Goal: Information Seeking & Learning: Understand process/instructions

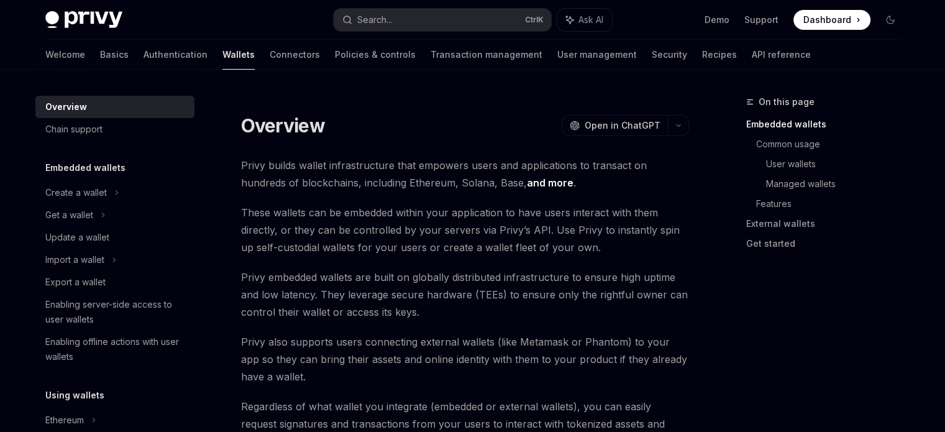
click at [114, 194] on icon at bounding box center [116, 192] width 5 height 15
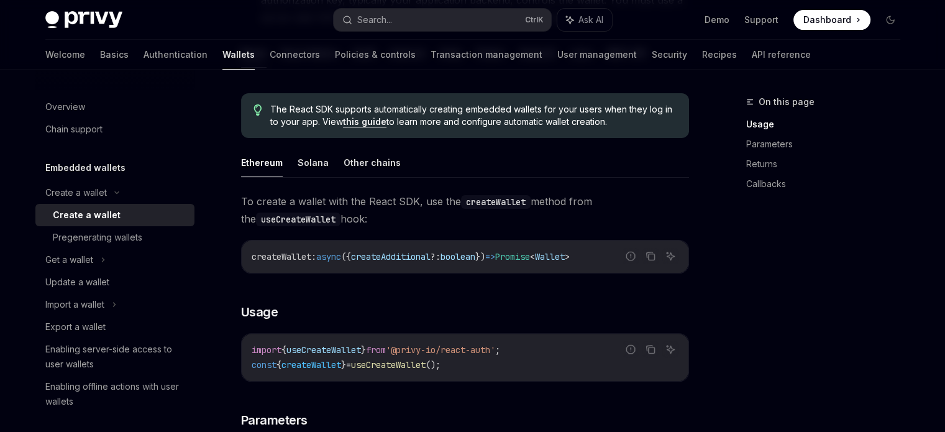
scroll to position [288, 0]
click at [100, 50] on link "Basics" at bounding box center [114, 55] width 29 height 30
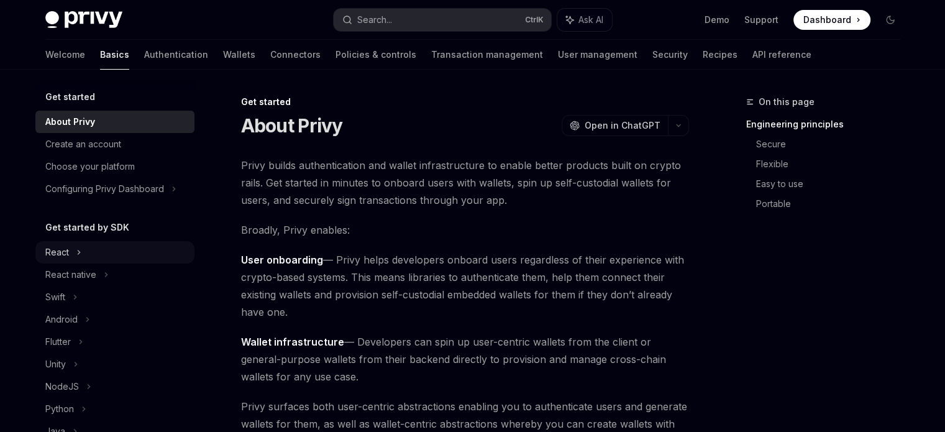
click at [73, 256] on div "React" at bounding box center [114, 252] width 159 height 22
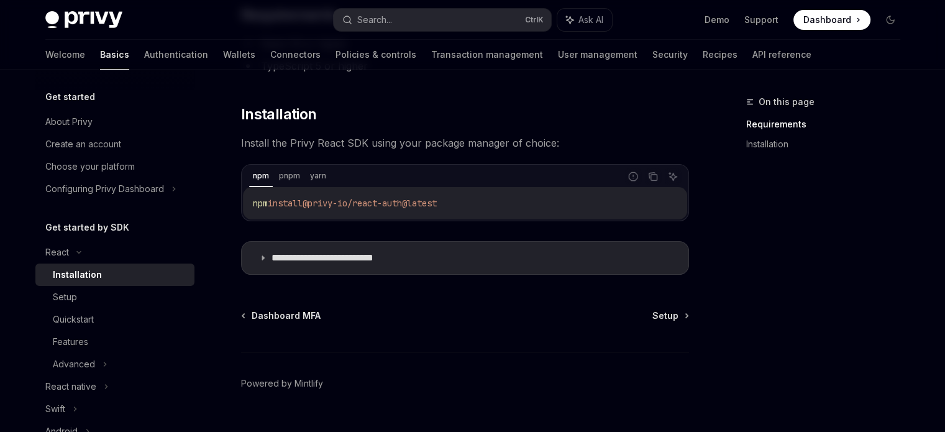
scroll to position [178, 0]
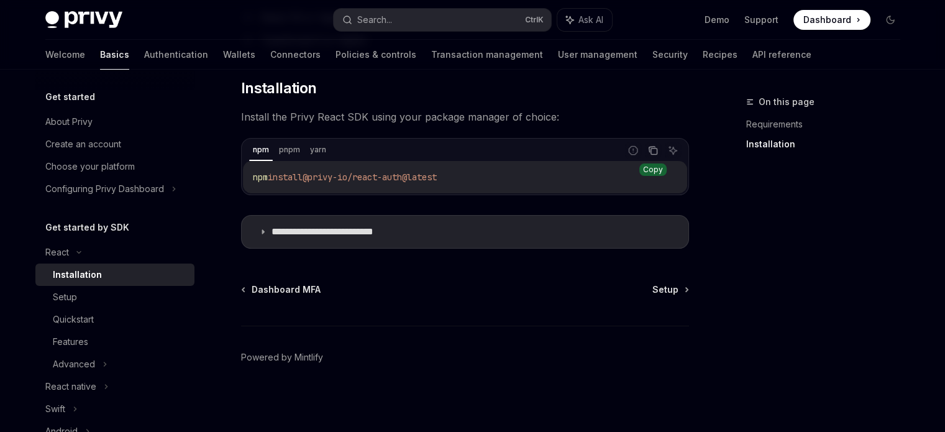
click at [654, 152] on icon "Copy the contents from the code block" at bounding box center [653, 150] width 10 height 10
click at [661, 285] on span "Setup" at bounding box center [666, 289] width 26 height 12
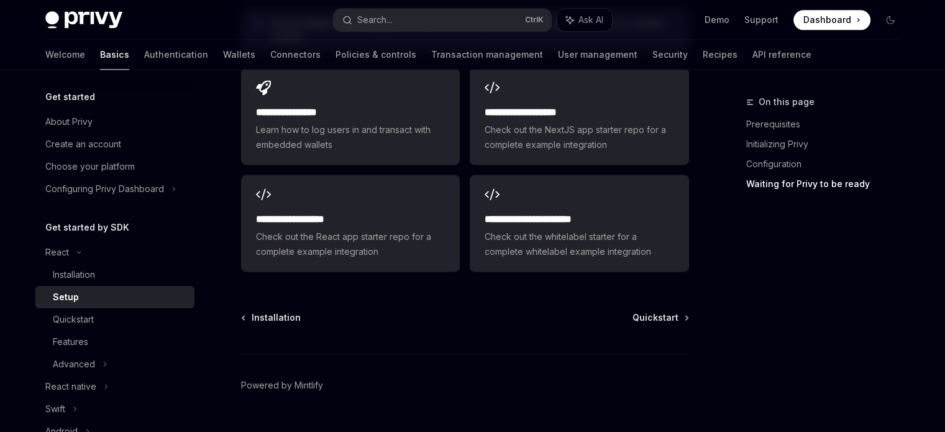
scroll to position [1674, 0]
click at [653, 319] on span "Quickstart" at bounding box center [656, 316] width 46 height 12
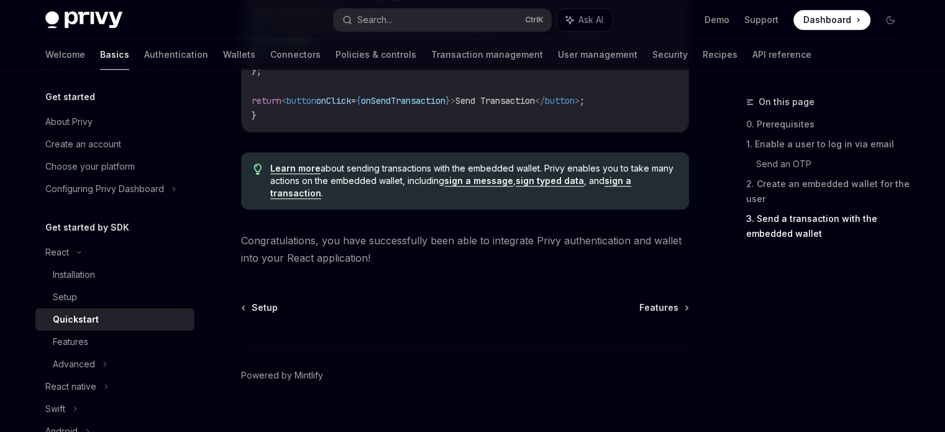
scroll to position [1370, 0]
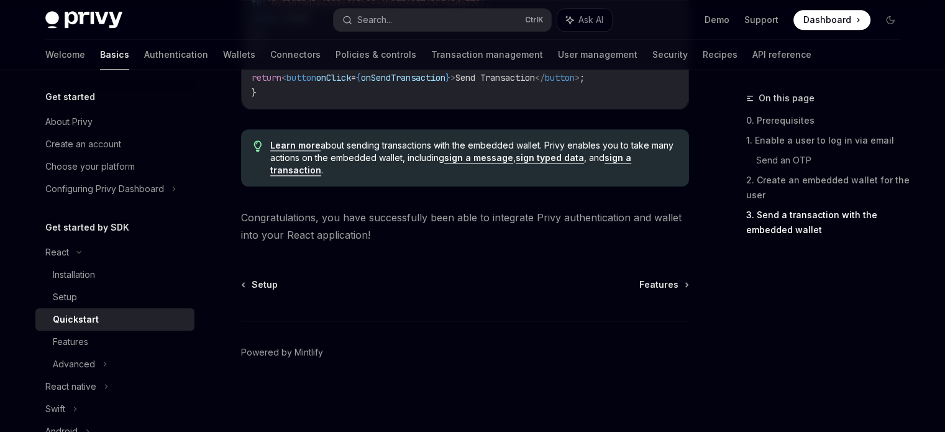
click at [644, 295] on div "Setup Features Powered by [PERSON_NAME]" at bounding box center [465, 353] width 448 height 150
click at [645, 291] on span "Features" at bounding box center [659, 284] width 39 height 12
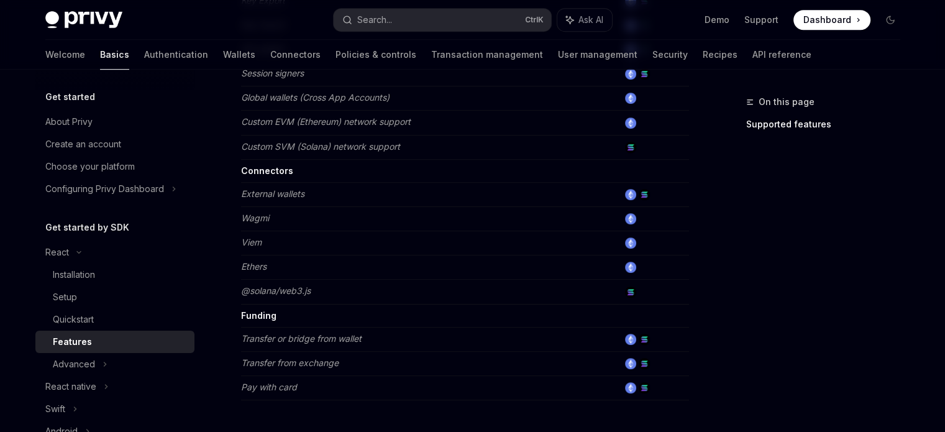
scroll to position [888, 0]
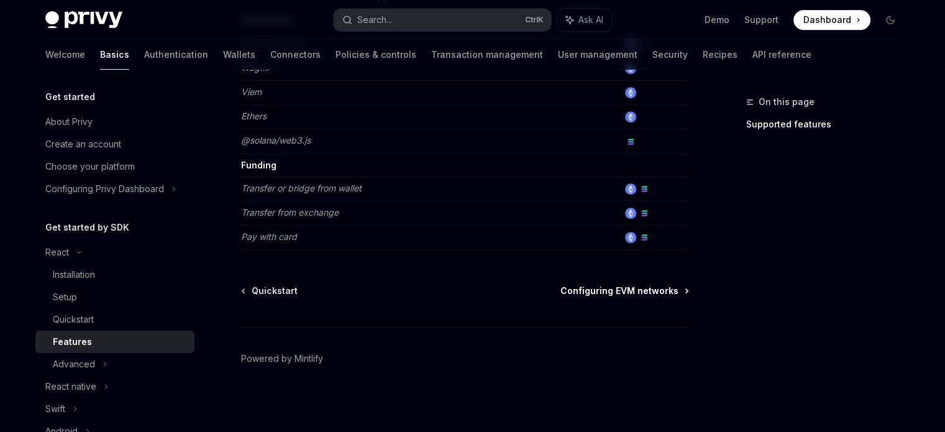
click at [634, 291] on span "Configuring EVM networks" at bounding box center [620, 291] width 118 height 12
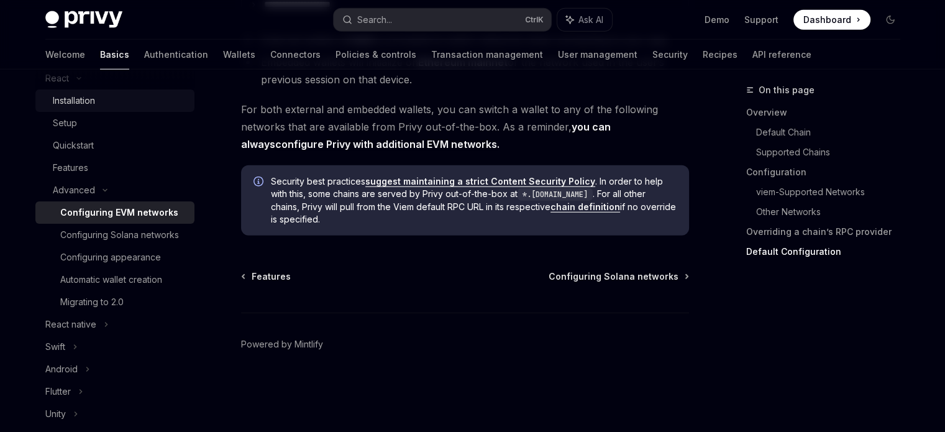
scroll to position [175, 0]
click at [105, 267] on link "Configuring appearance" at bounding box center [114, 256] width 159 height 22
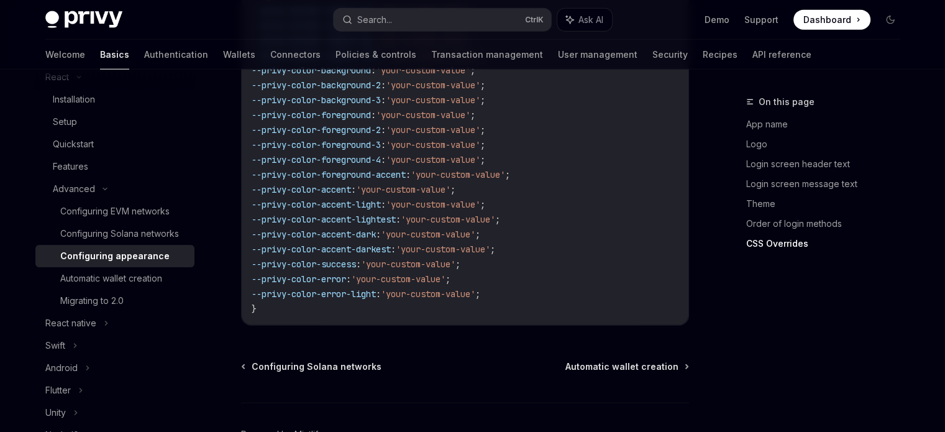
scroll to position [3273, 0]
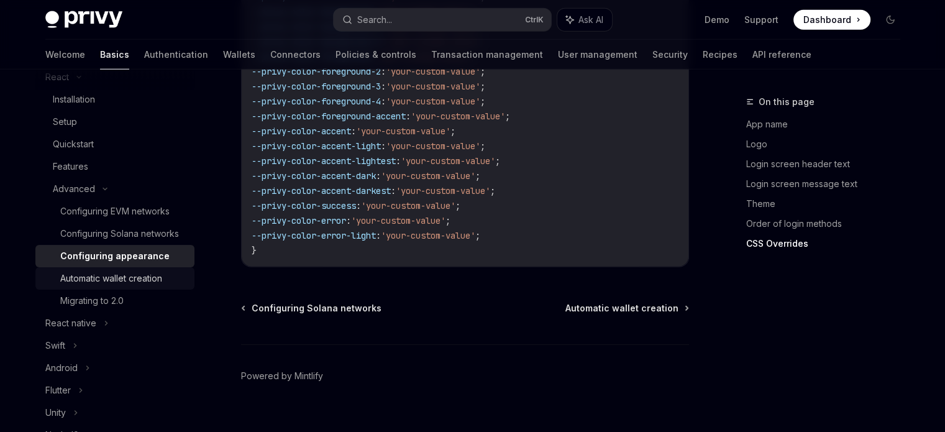
click at [135, 286] on div "Automatic wallet creation" at bounding box center [111, 278] width 102 height 15
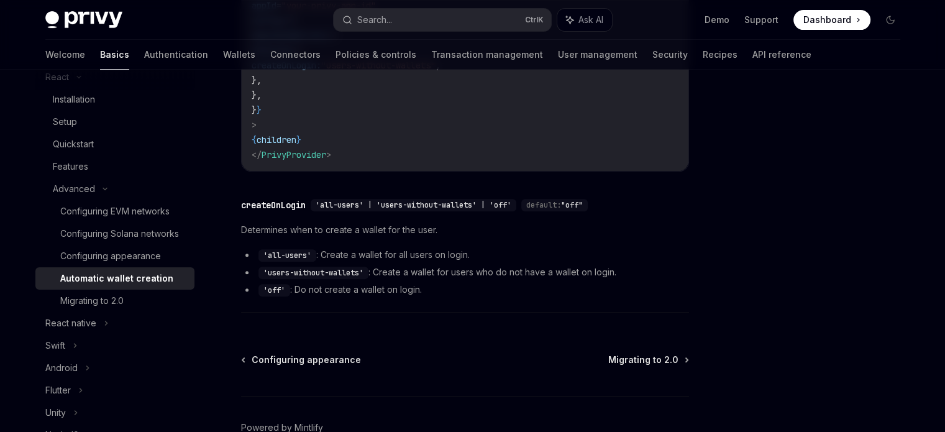
scroll to position [476, 0]
click at [645, 352] on span "Migrating to 2.0" at bounding box center [643, 358] width 70 height 12
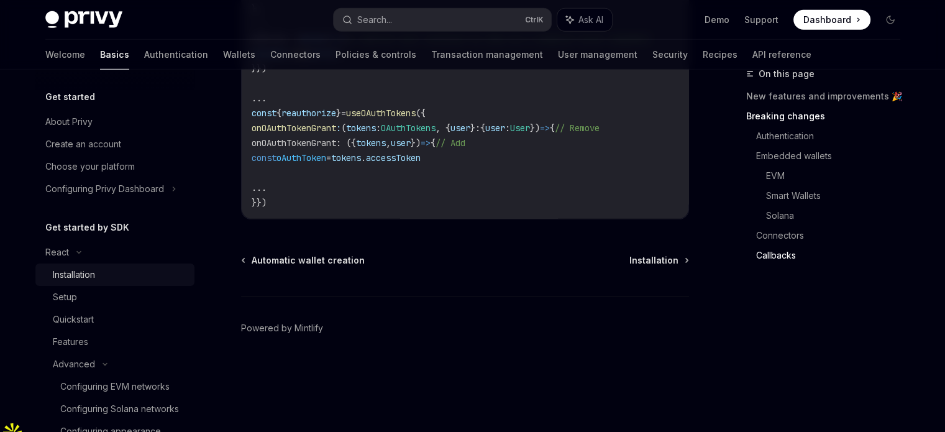
click at [80, 268] on div "Installation" at bounding box center [74, 274] width 42 height 15
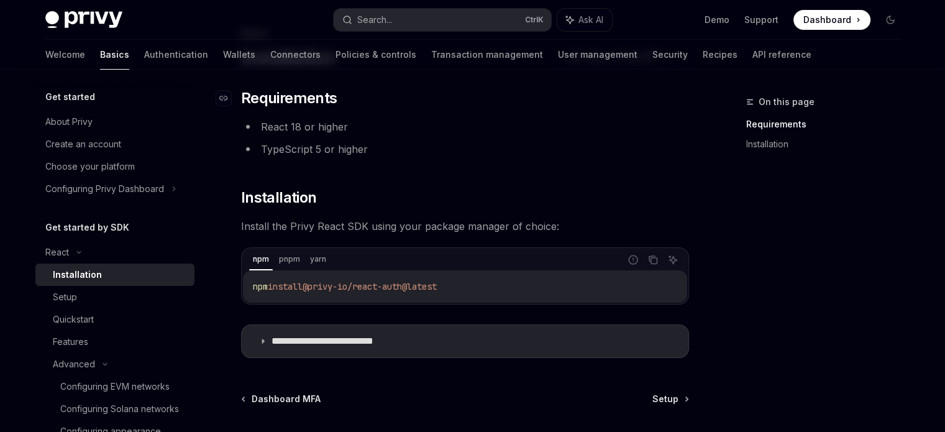
scroll to position [178, 0]
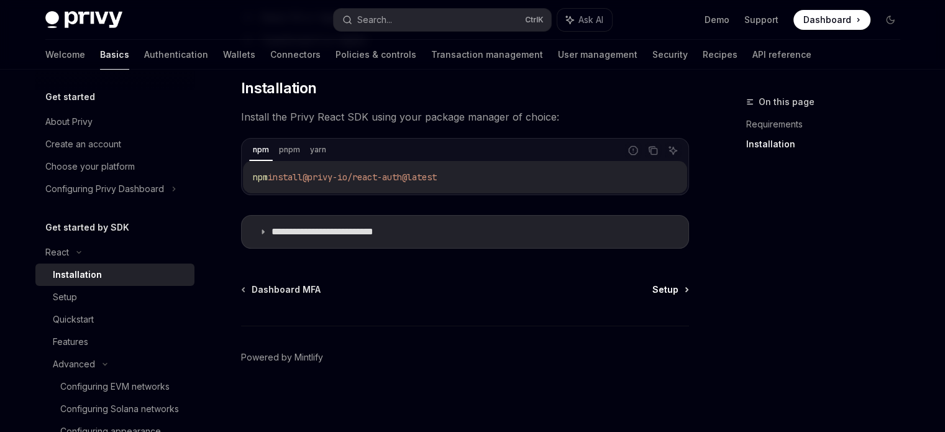
click at [668, 287] on span "Setup" at bounding box center [666, 289] width 26 height 12
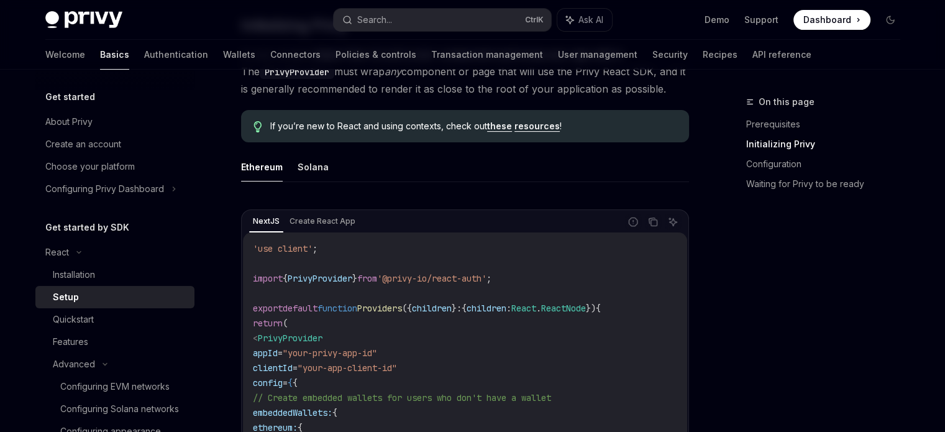
scroll to position [293, 0]
click at [105, 274] on div "Installation" at bounding box center [120, 274] width 134 height 15
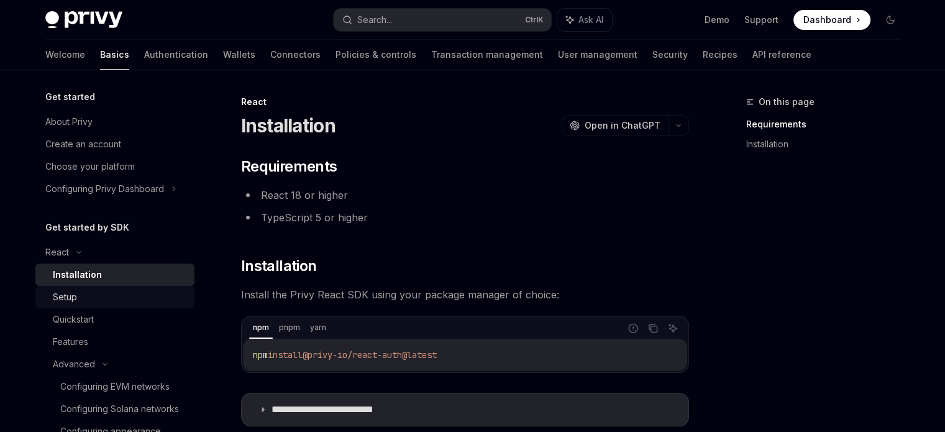
click at [96, 293] on div "Setup" at bounding box center [120, 297] width 134 height 15
type textarea "*"
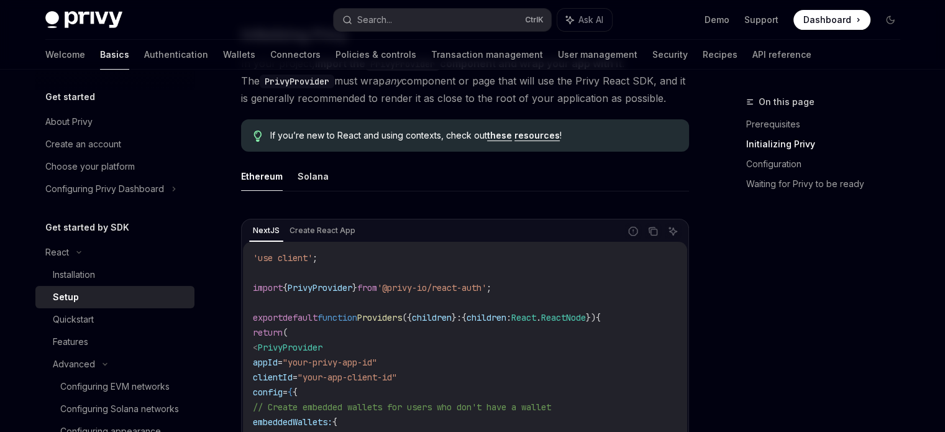
scroll to position [285, 0]
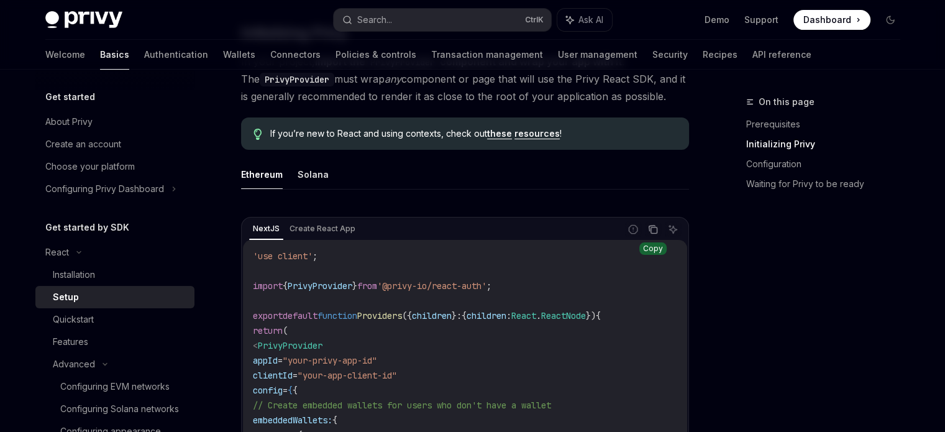
click at [657, 231] on icon "Copy the contents from the code block" at bounding box center [654, 230] width 6 height 6
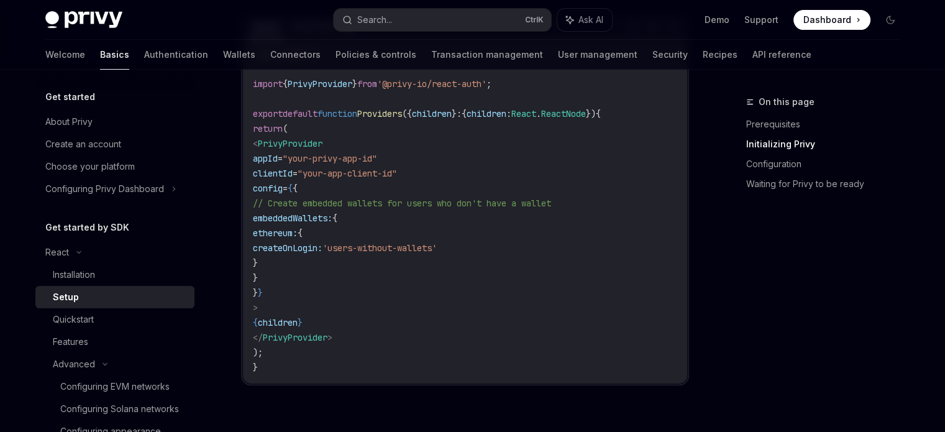
scroll to position [492, 0]
